Goal: Task Accomplishment & Management: Manage account settings

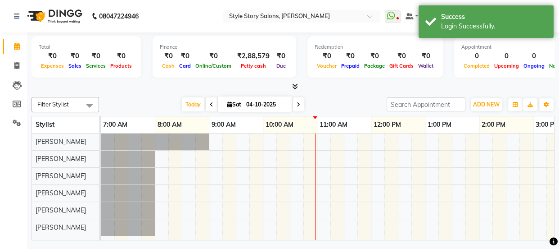
click at [294, 85] on icon at bounding box center [295, 86] width 6 height 7
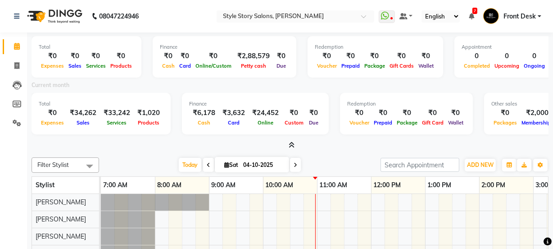
click at [290, 141] on icon at bounding box center [292, 144] width 6 height 7
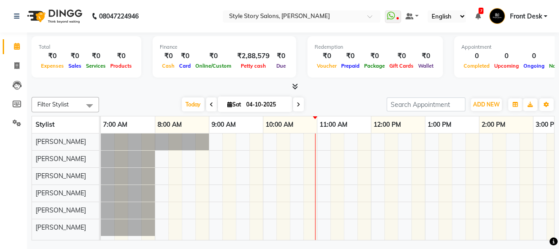
click at [293, 85] on icon at bounding box center [295, 86] width 6 height 7
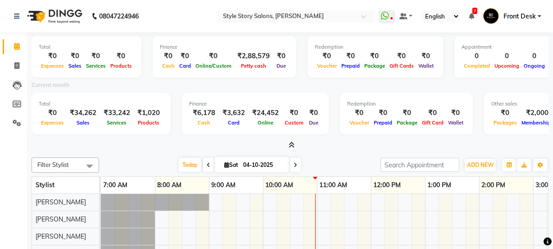
click at [292, 147] on icon at bounding box center [292, 144] width 6 height 7
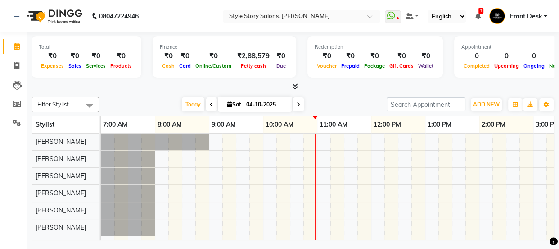
click at [297, 85] on icon at bounding box center [295, 86] width 6 height 7
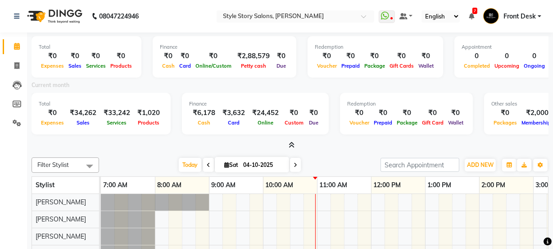
click at [290, 146] on icon at bounding box center [292, 144] width 6 height 7
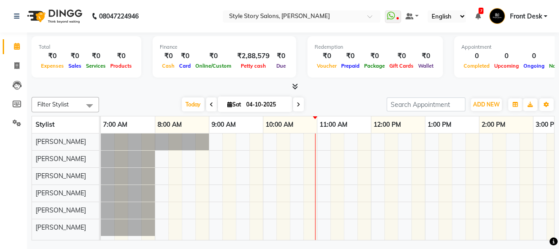
click at [296, 87] on icon at bounding box center [295, 86] width 6 height 7
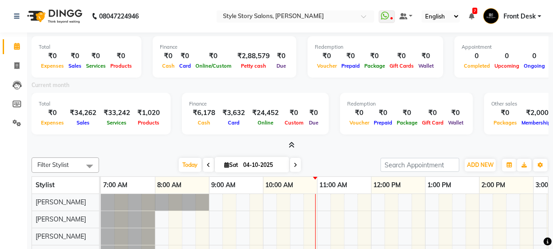
click at [293, 145] on icon at bounding box center [292, 144] width 6 height 7
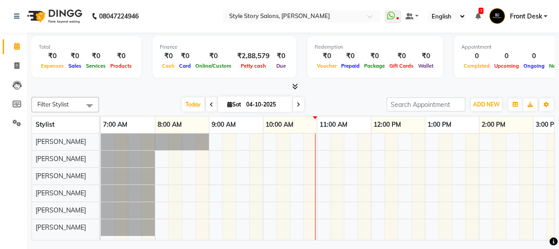
click at [293, 86] on icon at bounding box center [295, 86] width 6 height 7
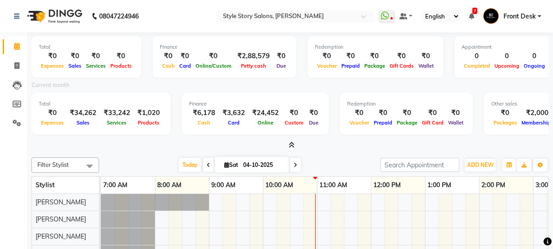
click at [289, 144] on icon at bounding box center [292, 144] width 6 height 7
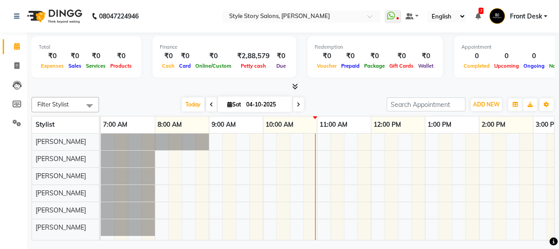
click at [294, 86] on icon at bounding box center [295, 86] width 6 height 7
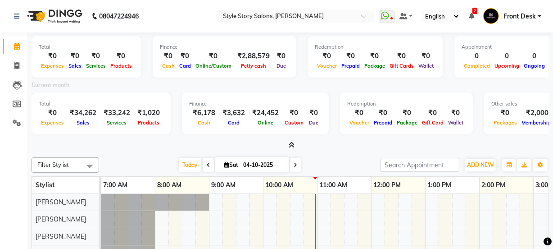
click at [291, 146] on icon at bounding box center [292, 144] width 6 height 7
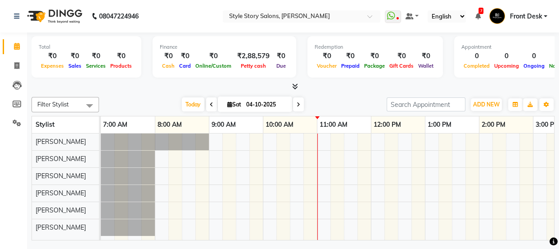
click at [215, 189] on div at bounding box center [533, 186] width 864 height 106
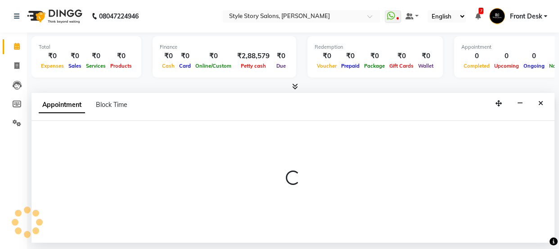
select select "62114"
select select "tentative"
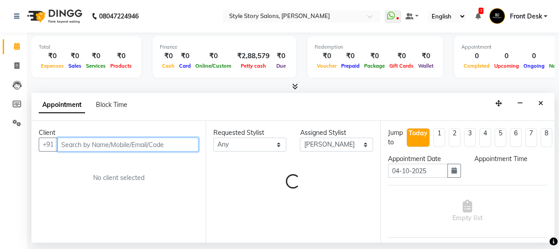
select select "540"
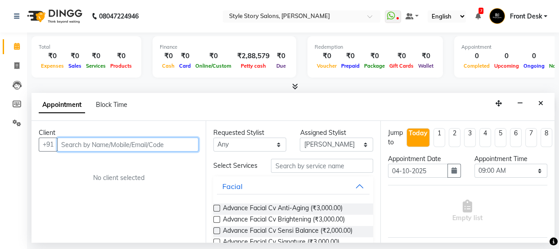
click at [98, 145] on input "text" at bounding box center [127, 144] width 141 height 14
type input "9359603457"
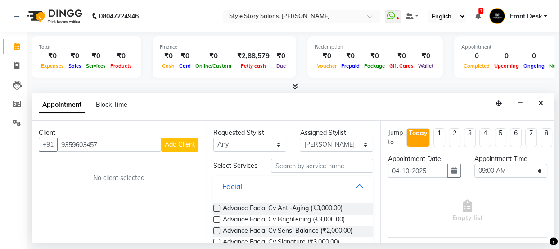
click at [185, 145] on span "Add Client" at bounding box center [180, 144] width 30 height 8
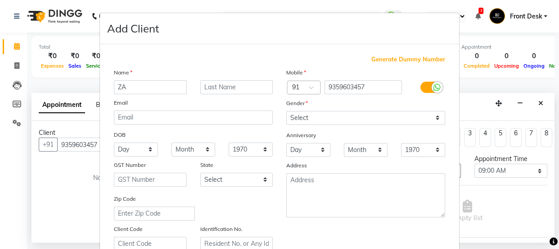
type input "Z"
type input "Zara"
type input "Darbar"
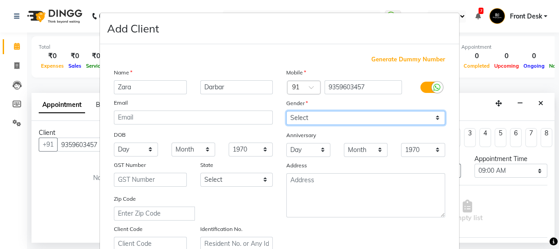
click at [326, 120] on select "Select [DEMOGRAPHIC_DATA] [DEMOGRAPHIC_DATA] Other Prefer Not To Say" at bounding box center [365, 118] width 159 height 14
select select "[DEMOGRAPHIC_DATA]"
click at [286, 111] on select "Select [DEMOGRAPHIC_DATA] [DEMOGRAPHIC_DATA] Other Prefer Not To Say" at bounding box center [365, 118] width 159 height 14
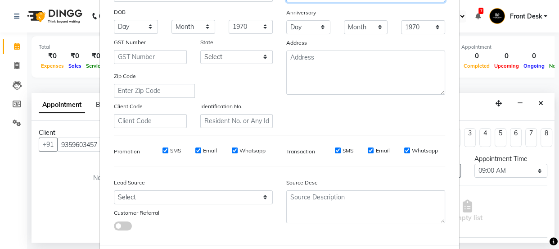
scroll to position [170, 0]
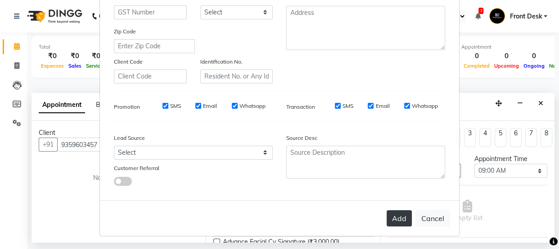
click at [397, 220] on button "Add" at bounding box center [399, 218] width 25 height 16
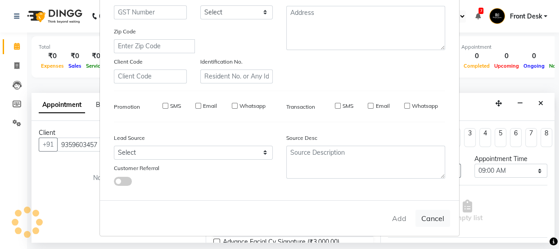
select select
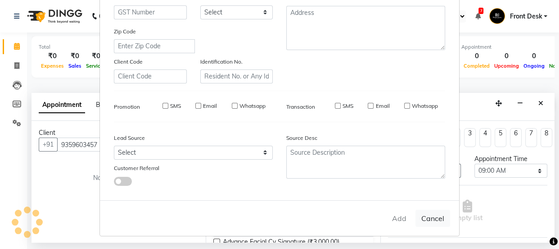
select select
checkbox input "false"
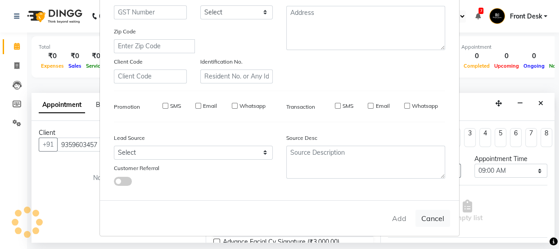
checkbox input "false"
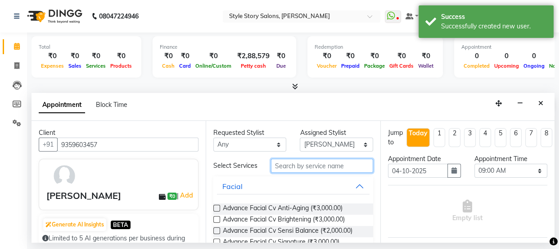
click at [320, 170] on input "text" at bounding box center [322, 165] width 102 height 14
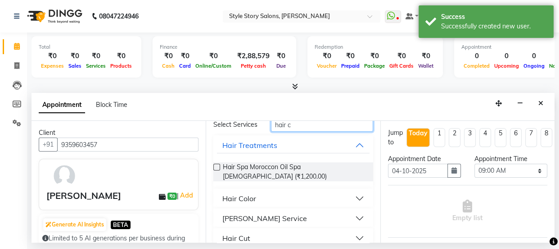
scroll to position [51, 0]
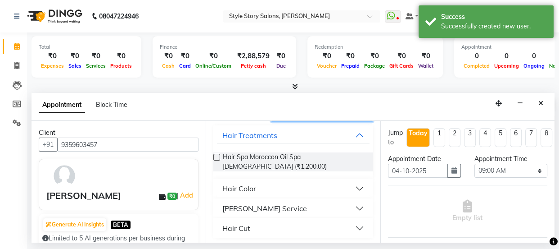
type input "hair c"
click at [252, 222] on button "Hair Cut" at bounding box center [293, 228] width 152 height 16
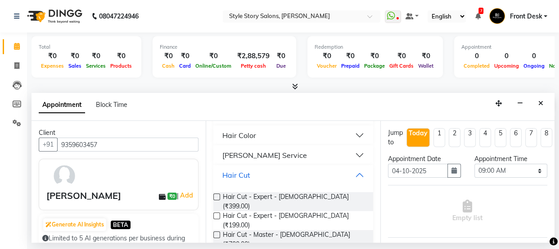
scroll to position [130, 0]
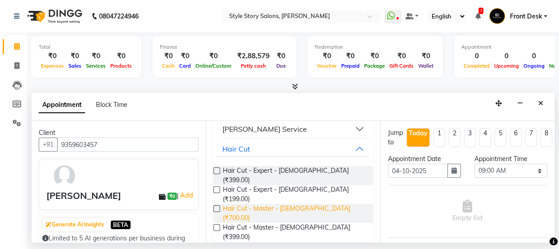
click at [292, 204] on span "Hair Cut - Master - [DEMOGRAPHIC_DATA] (₹700.00)" at bounding box center [294, 213] width 143 height 19
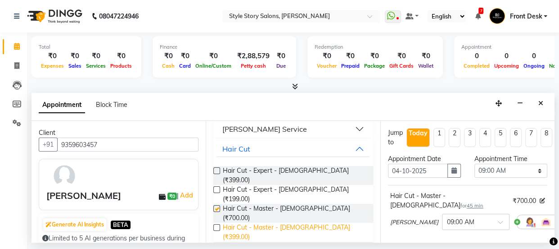
checkbox input "false"
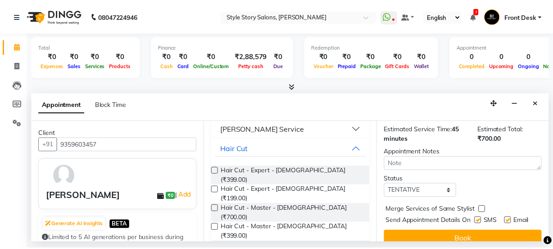
scroll to position [140, 0]
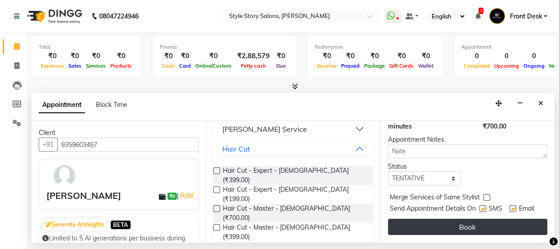
click at [424, 222] on button "Book" at bounding box center [467, 226] width 159 height 16
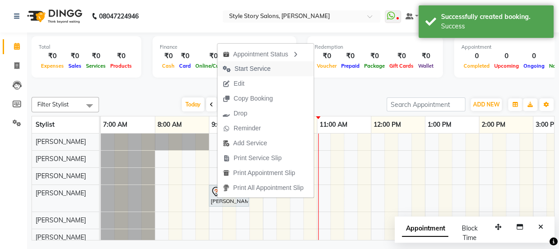
click at [242, 64] on span "Start Service" at bounding box center [253, 68] width 36 height 9
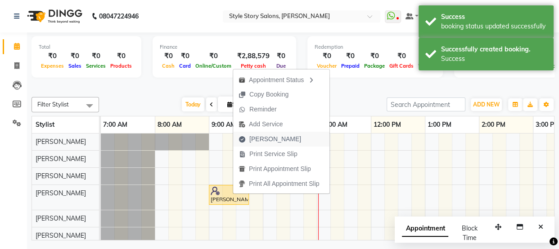
click at [269, 134] on span "[PERSON_NAME]" at bounding box center [275, 138] width 52 height 9
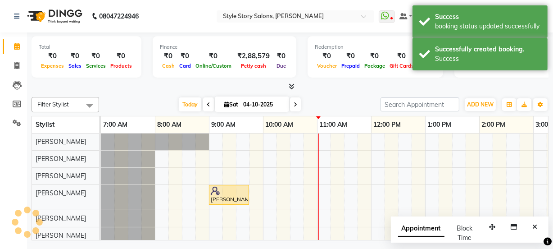
select select "service"
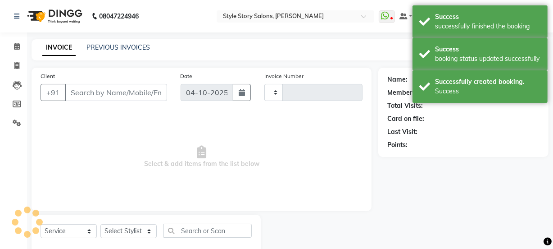
type input "1796"
select select "6249"
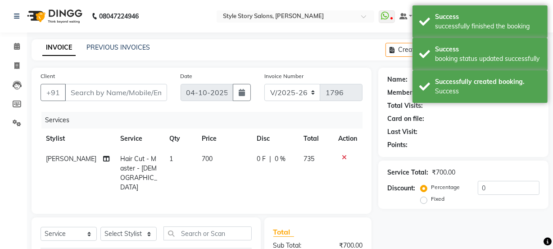
type input "9359603457"
select select "62114"
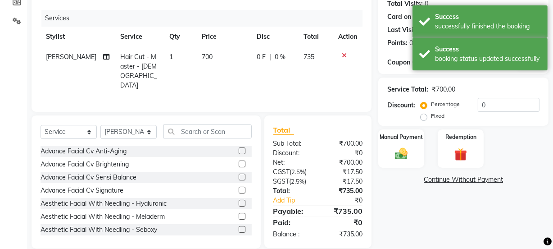
scroll to position [113, 0]
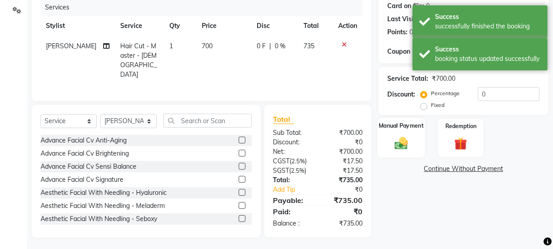
click at [396, 144] on img at bounding box center [401, 142] width 22 height 15
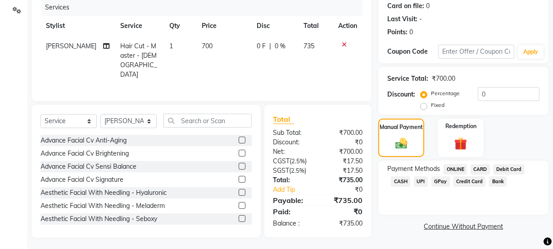
click at [418, 182] on span "UPI" at bounding box center [421, 181] width 14 height 10
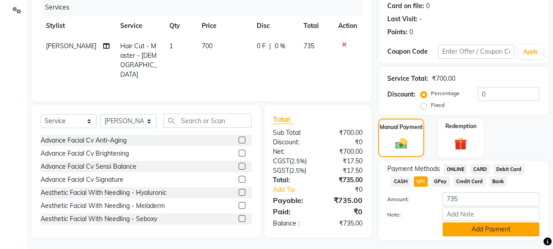
click at [481, 234] on button "Add Payment" at bounding box center [491, 229] width 97 height 14
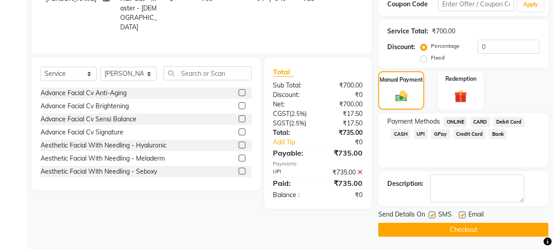
scroll to position [161, 0]
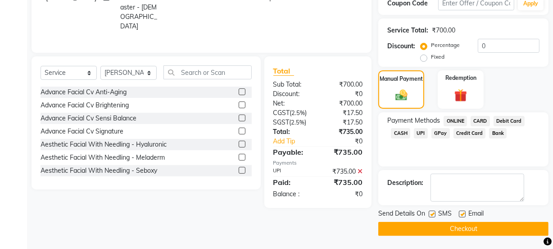
click at [440, 227] on button "Checkout" at bounding box center [463, 229] width 170 height 14
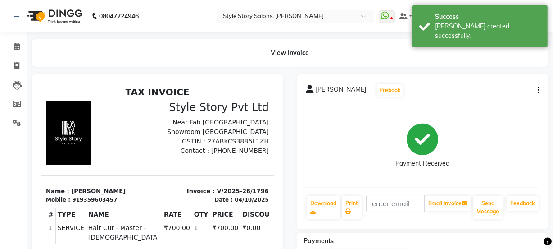
click at [59, 13] on img at bounding box center [54, 16] width 62 height 25
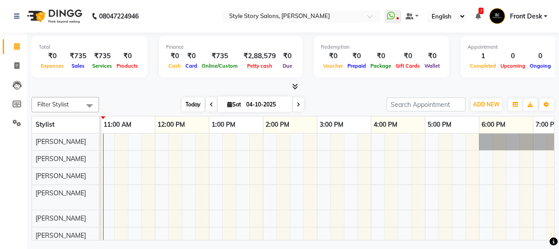
click at [191, 106] on span "Today" at bounding box center [193, 104] width 23 height 14
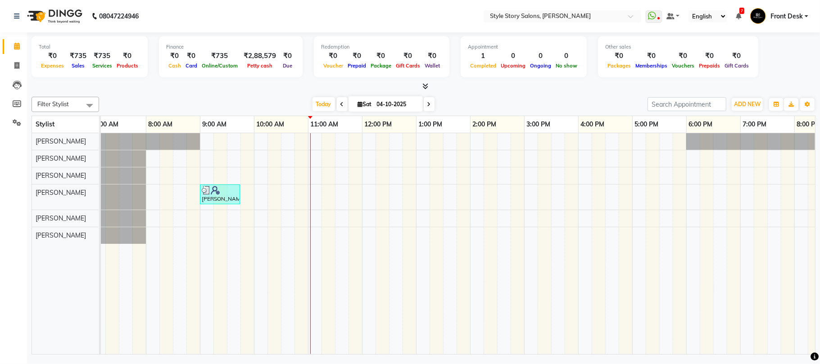
click at [259, 193] on div "[PERSON_NAME], TK01, 09:00 AM-09:45 AM, Hair Cut - Master - [DEMOGRAPHIC_DATA]" at bounding box center [524, 243] width 864 height 221
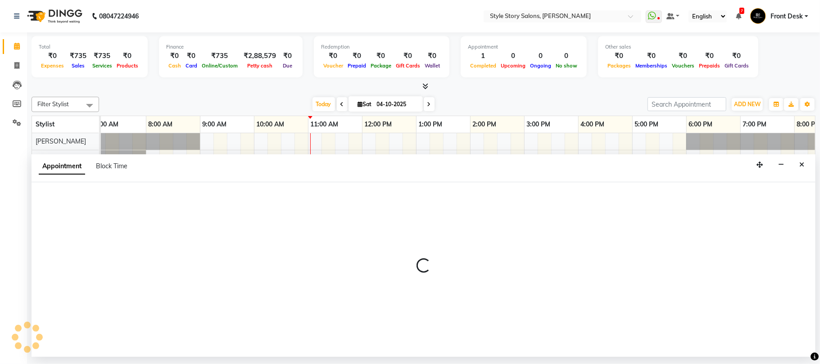
select select "62114"
select select "tentative"
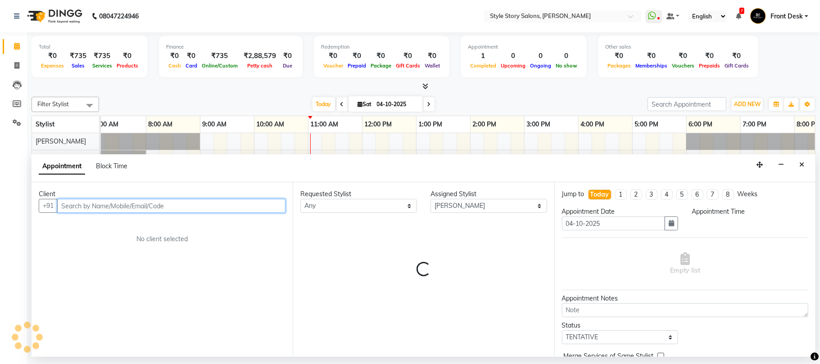
select select "600"
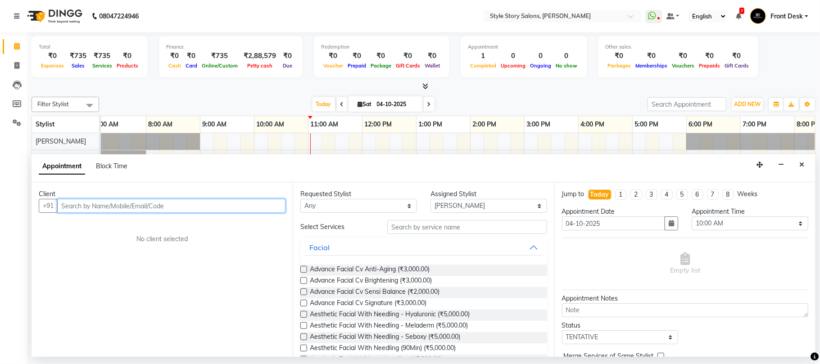
click at [176, 212] on input "text" at bounding box center [171, 206] width 228 height 14
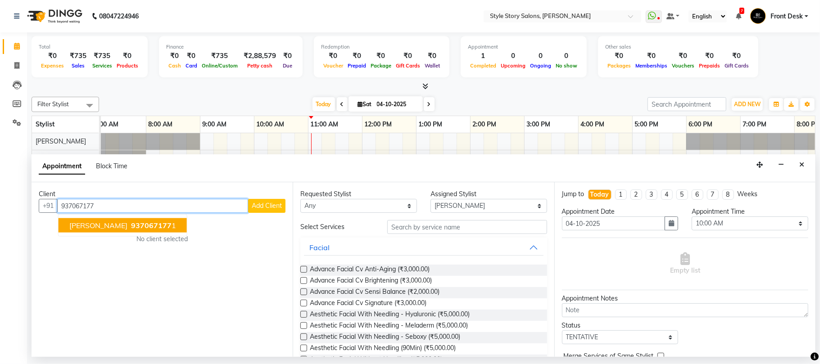
click at [151, 227] on span "937067177" at bounding box center [151, 225] width 41 height 9
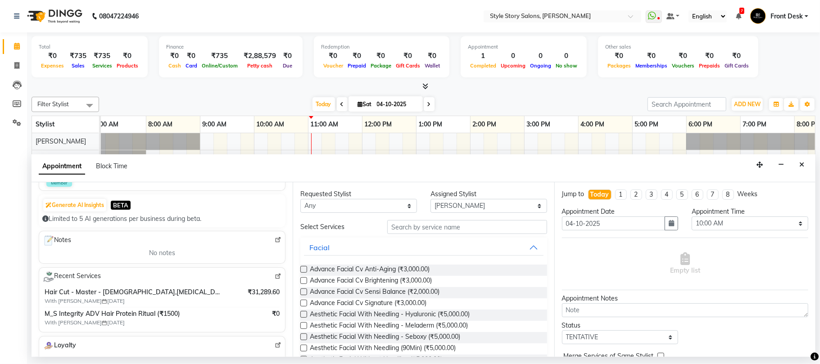
scroll to position [120, 0]
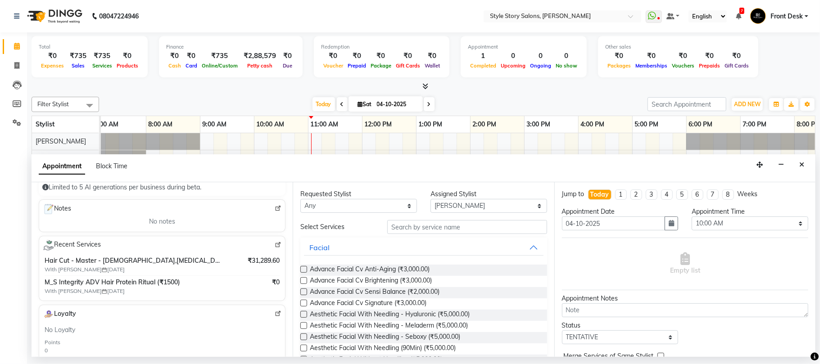
type input "9370671771"
click at [430, 231] on input "text" at bounding box center [467, 227] width 160 height 14
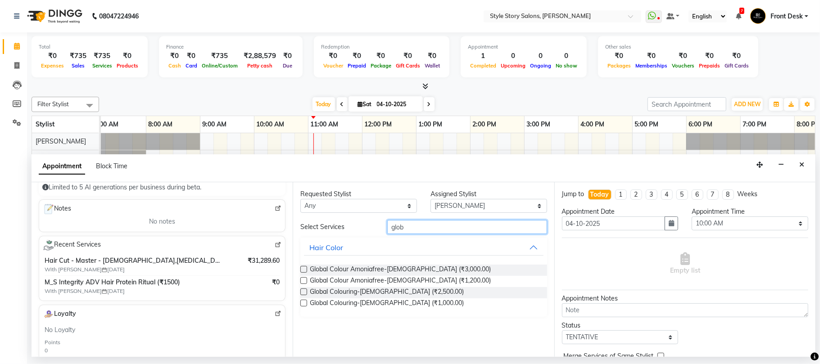
type input "glob"
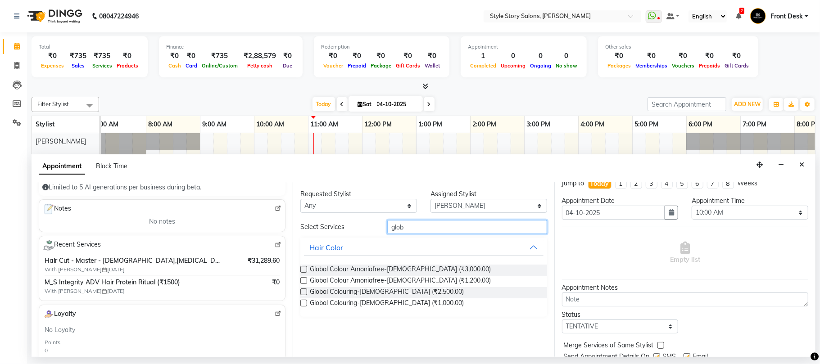
scroll to position [0, 0]
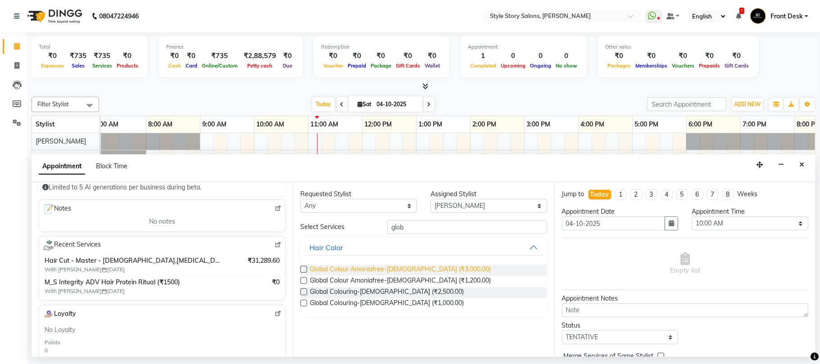
click at [404, 248] on span "Global Colour Amoniafree-[DEMOGRAPHIC_DATA] (₹3,000.00)" at bounding box center [400, 270] width 181 height 11
checkbox input "false"
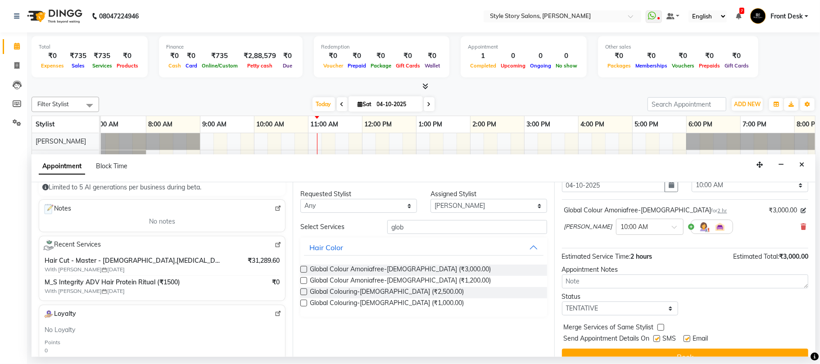
scroll to position [54, 0]
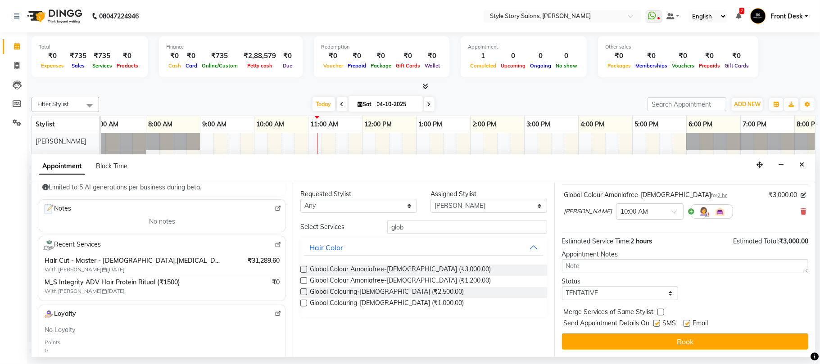
click at [559, 209] on input "text" at bounding box center [641, 210] width 40 height 9
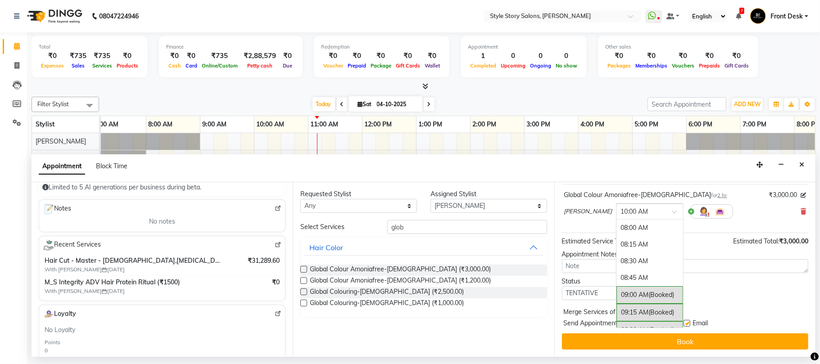
scroll to position [137, 0]
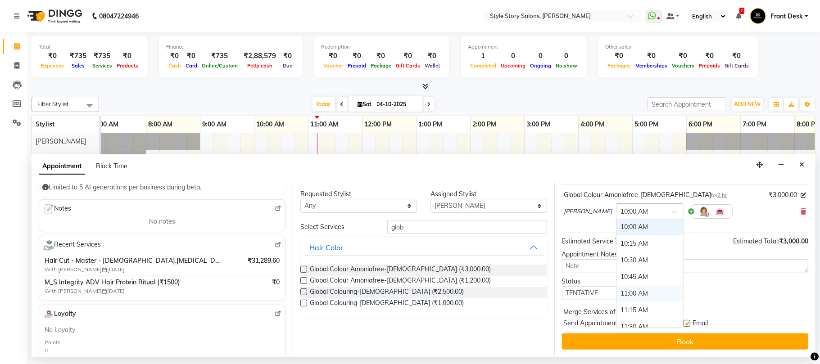
click at [559, 248] on div "11:00 AM" at bounding box center [649, 293] width 67 height 17
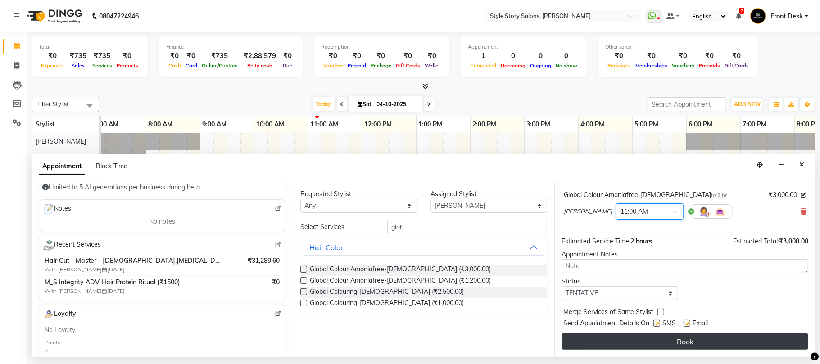
click at [559, 248] on button "Book" at bounding box center [685, 342] width 246 height 16
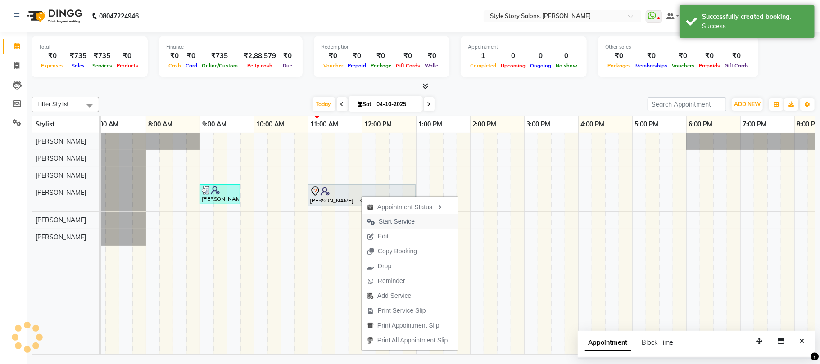
click at [404, 220] on span "Start Service" at bounding box center [397, 221] width 36 height 9
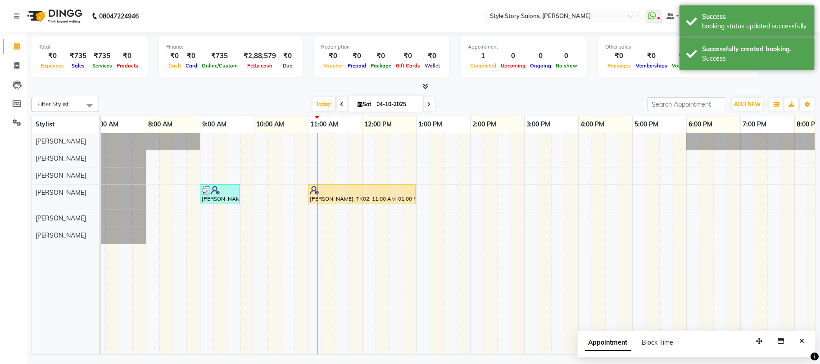
click at [532, 175] on div "[PERSON_NAME], TK01, 09:00 AM-09:45 AM, Hair Cut - Master - [DEMOGRAPHIC_DATA] …" at bounding box center [524, 243] width 864 height 221
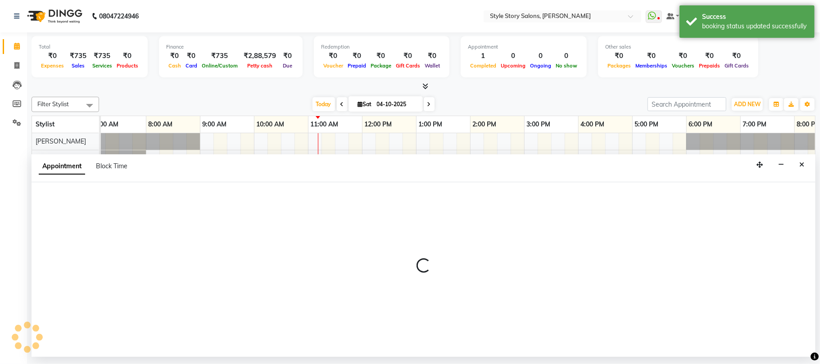
select select "62113"
select select "900"
select select "tentative"
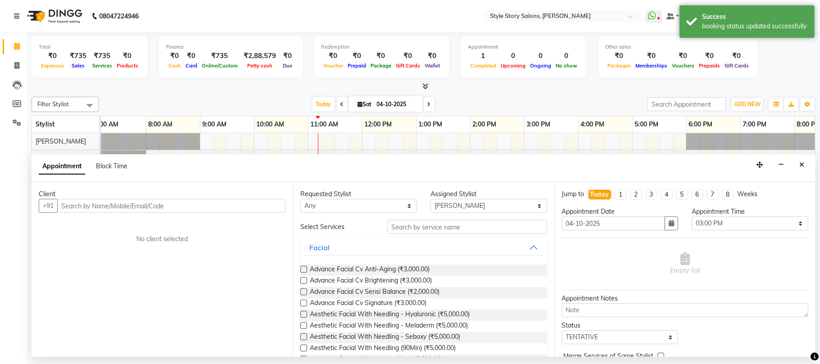
click at [244, 206] on input "text" at bounding box center [171, 206] width 228 height 14
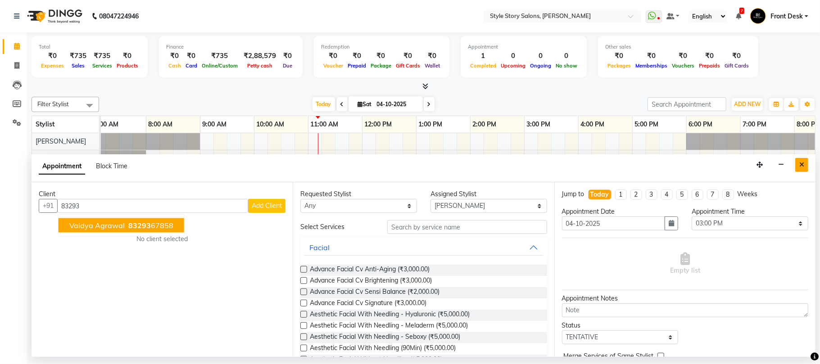
type input "83293"
click at [559, 166] on icon "Close" at bounding box center [801, 165] width 5 height 6
